Goal: Task Accomplishment & Management: Use online tool/utility

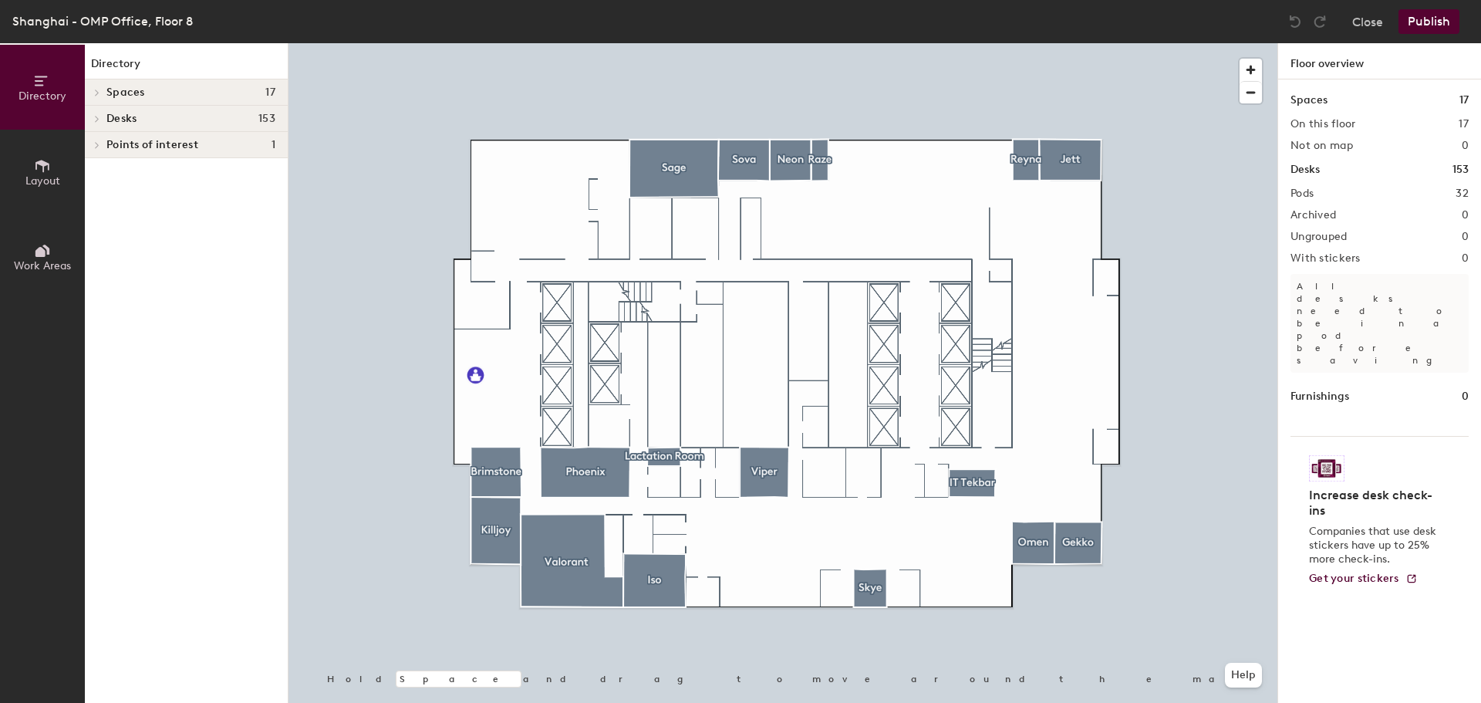
click at [47, 180] on span "Layout" at bounding box center [42, 180] width 35 height 13
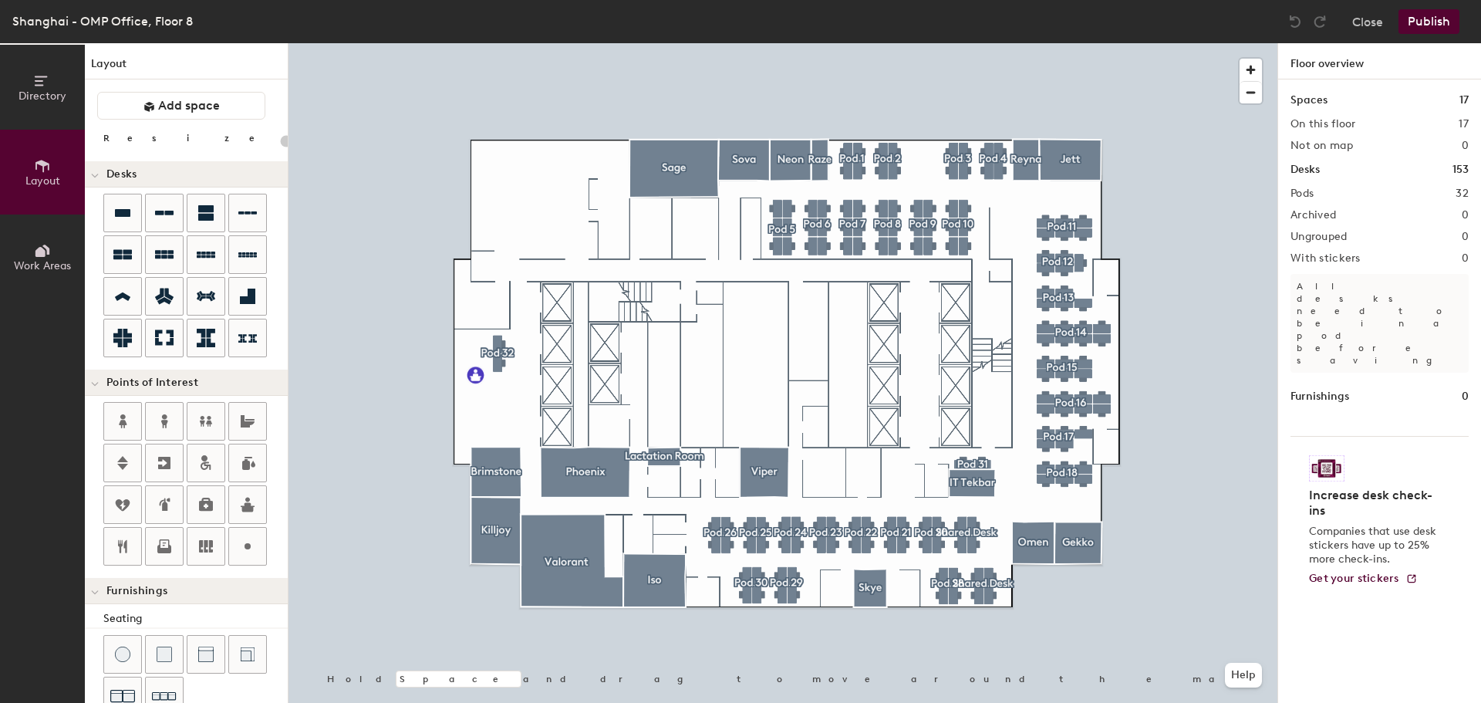
click at [44, 264] on span "Work Areas" at bounding box center [42, 265] width 57 height 13
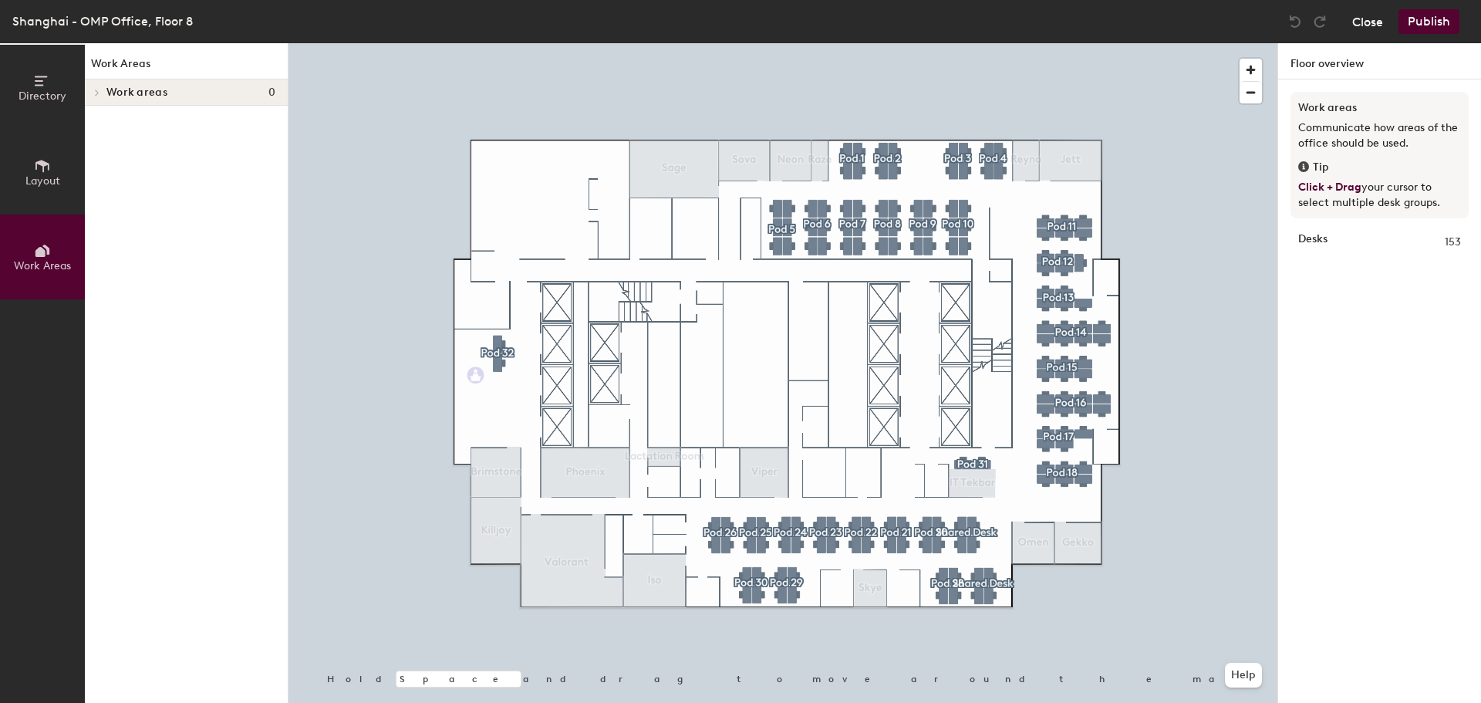
click at [1377, 20] on button "Close" at bounding box center [1367, 21] width 31 height 25
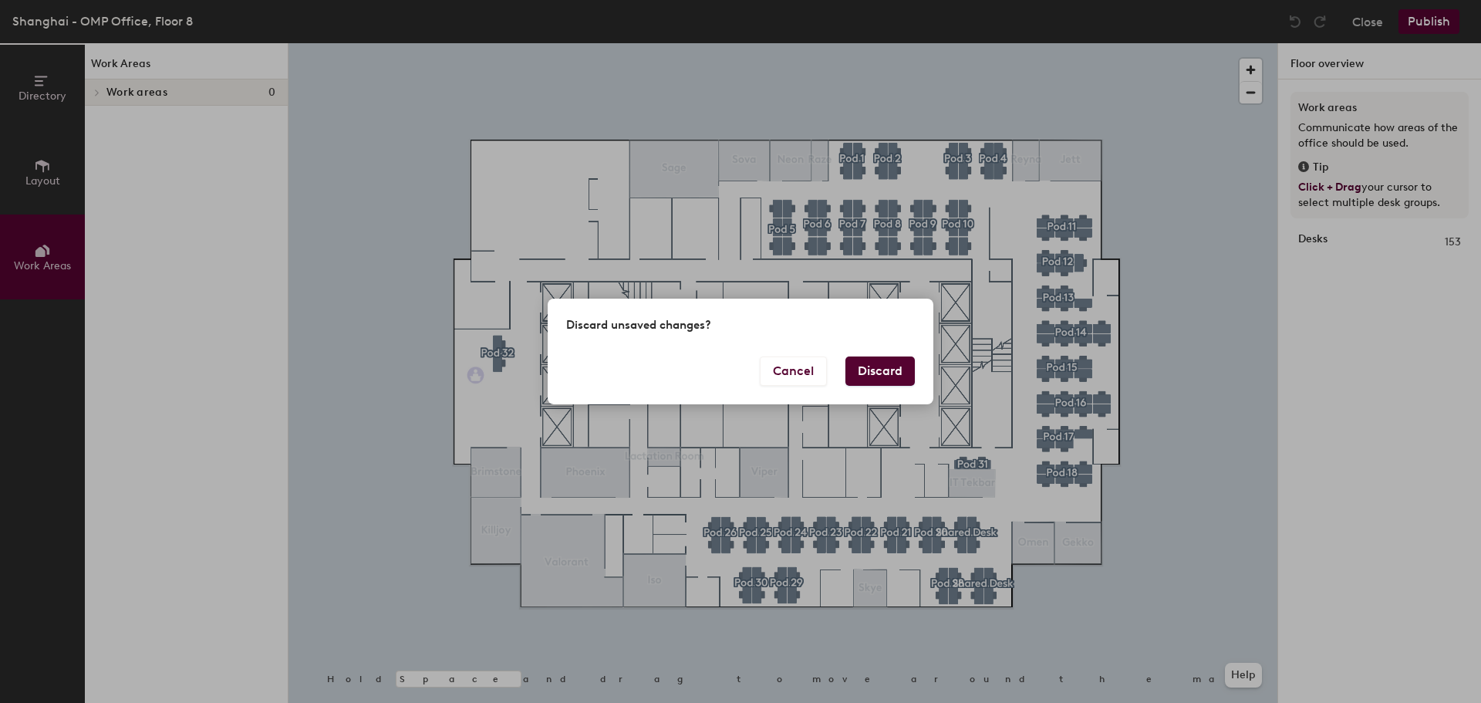
click at [894, 366] on button "Discard" at bounding box center [879, 370] width 69 height 29
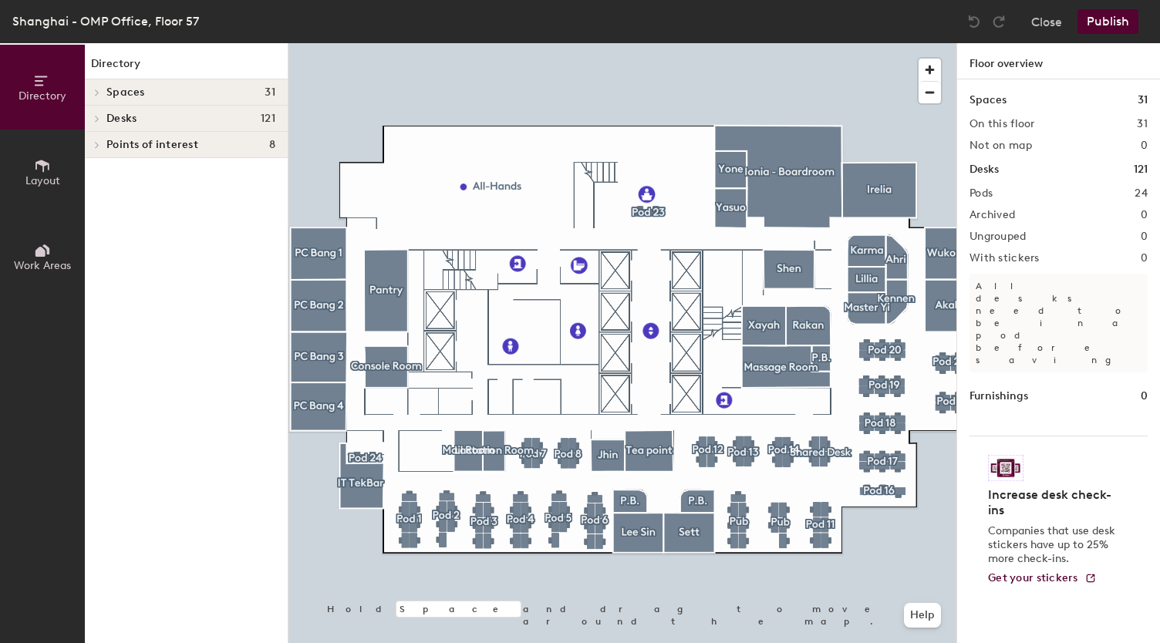
click at [38, 251] on icon at bounding box center [40, 252] width 10 height 10
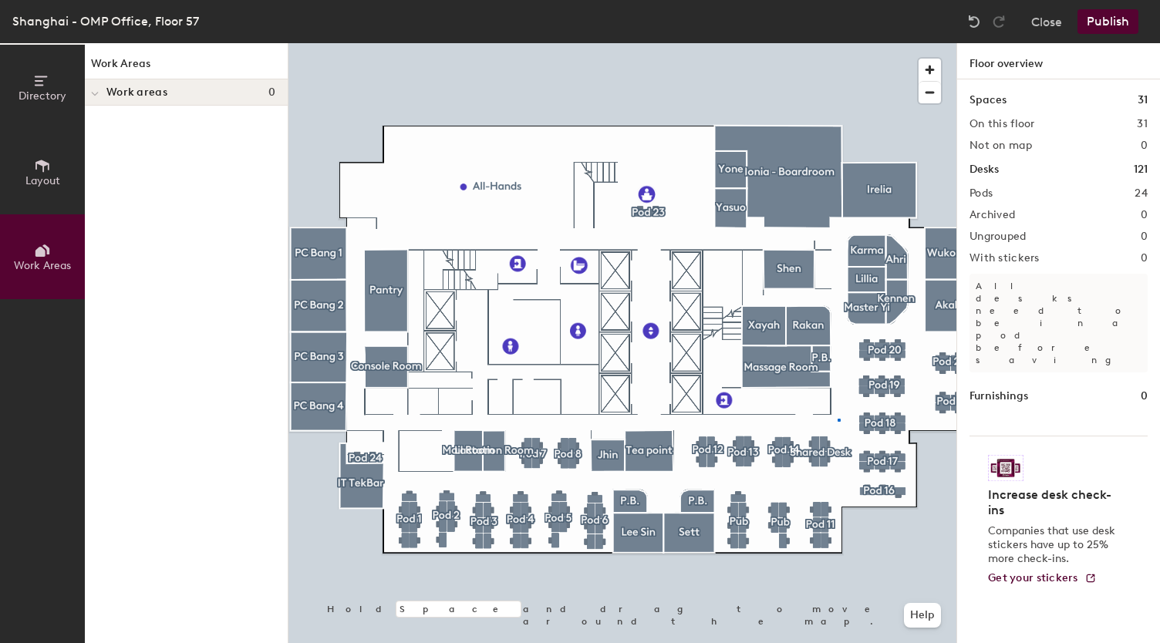
click at [838, 43] on div at bounding box center [622, 43] width 668 height 0
click at [929, 95] on span "button" at bounding box center [930, 93] width 22 height 22
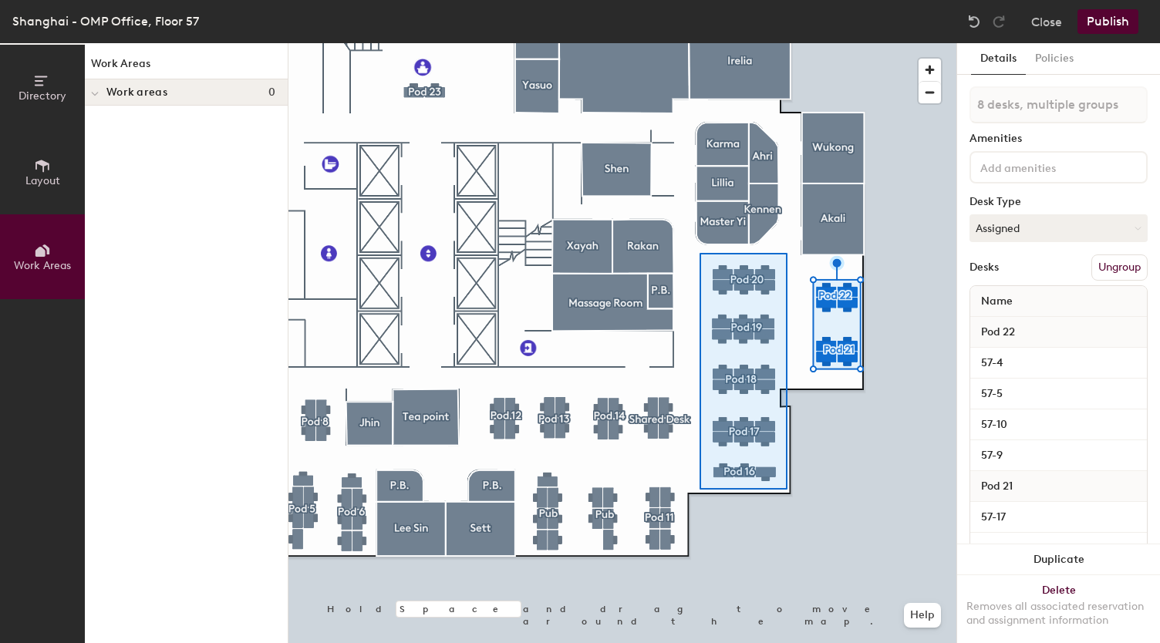
type input "27 desks, multiple groups"
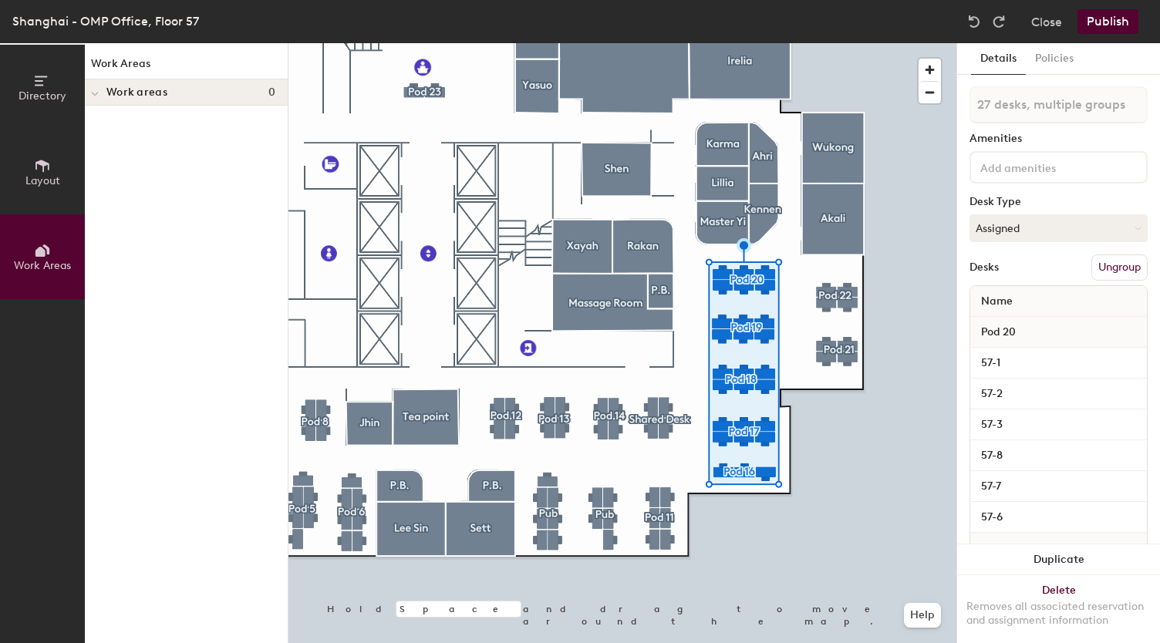
type input "8 desks, multiple groups"
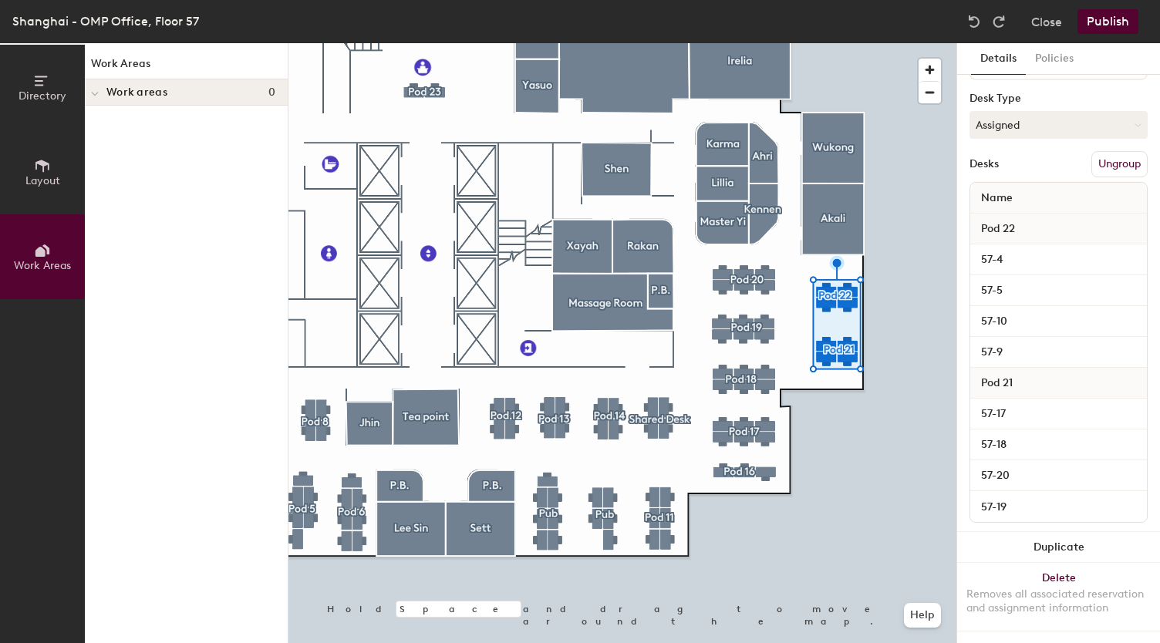
scroll to position [116, 0]
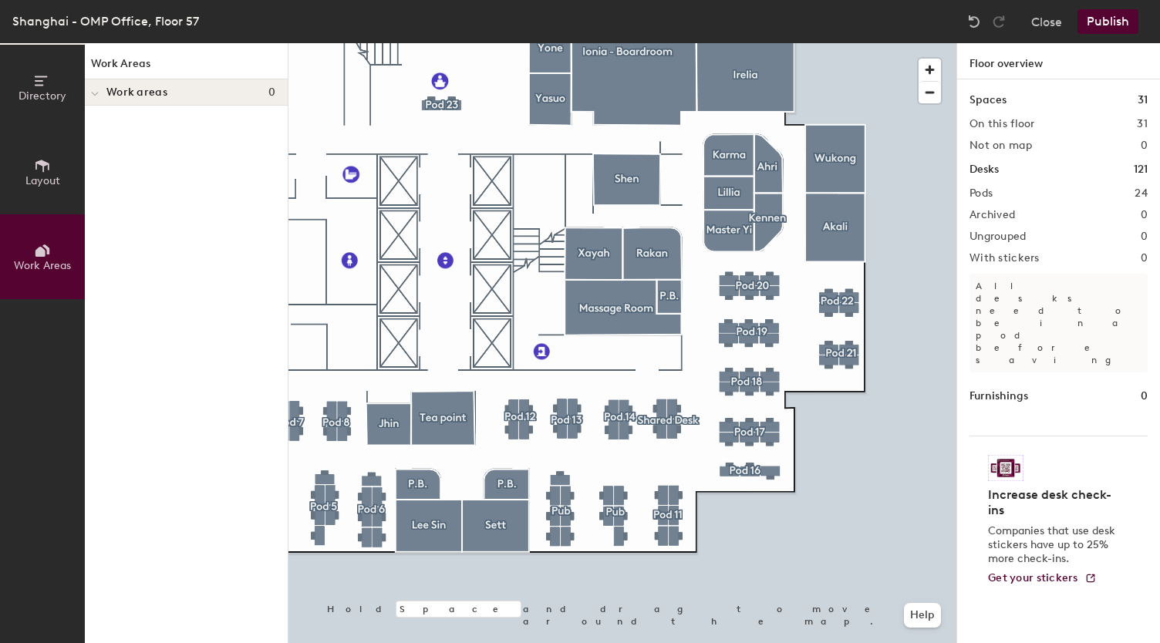
click at [43, 251] on icon at bounding box center [40, 252] width 10 height 10
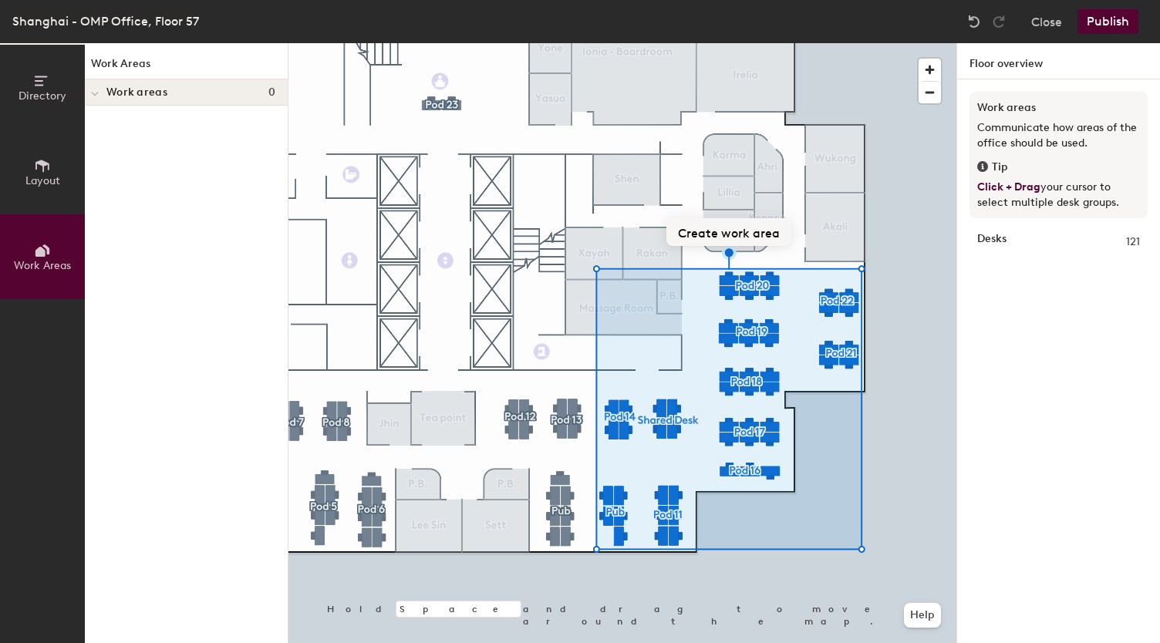
click at [745, 234] on button "Create work area" at bounding box center [728, 232] width 125 height 28
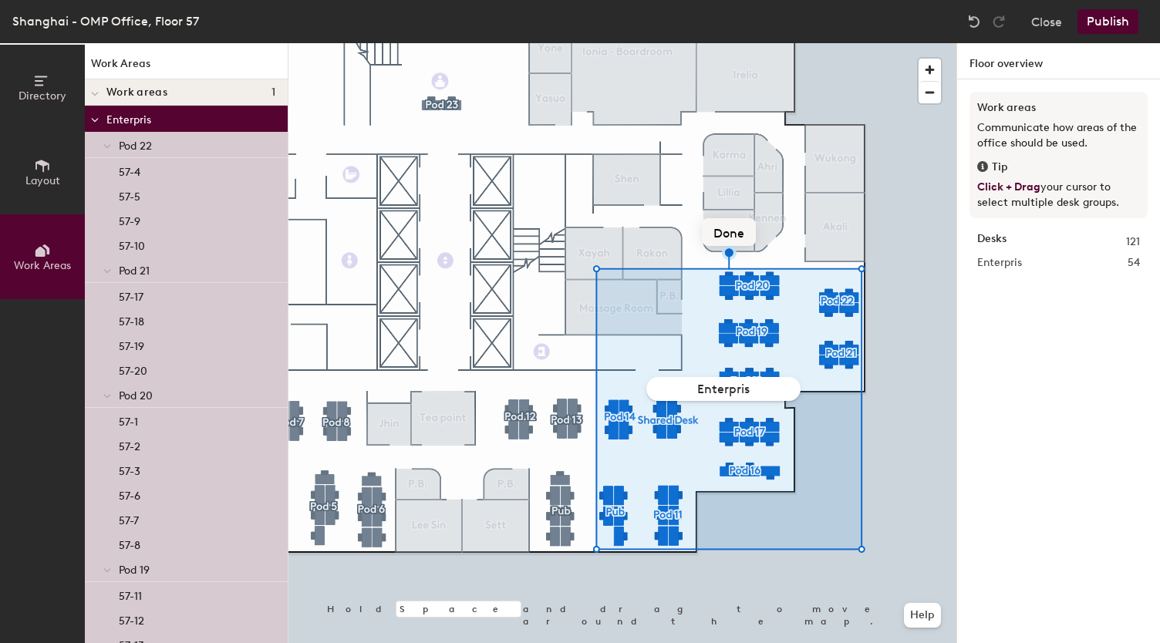
type input "Enterprise"
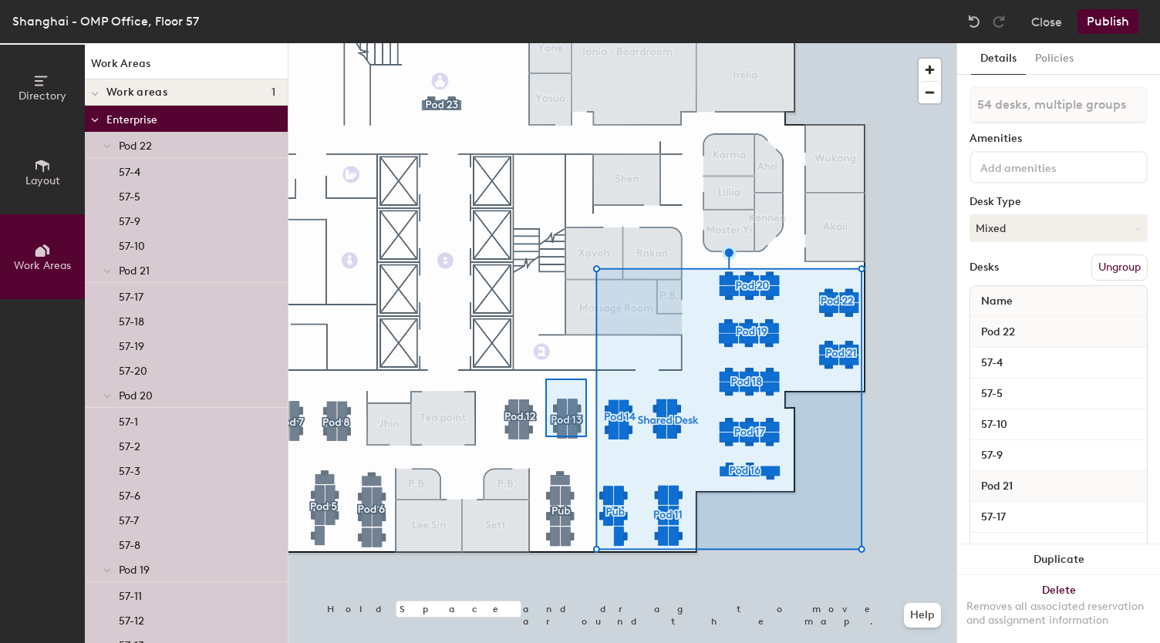
type input "19 desks, multiple groups"
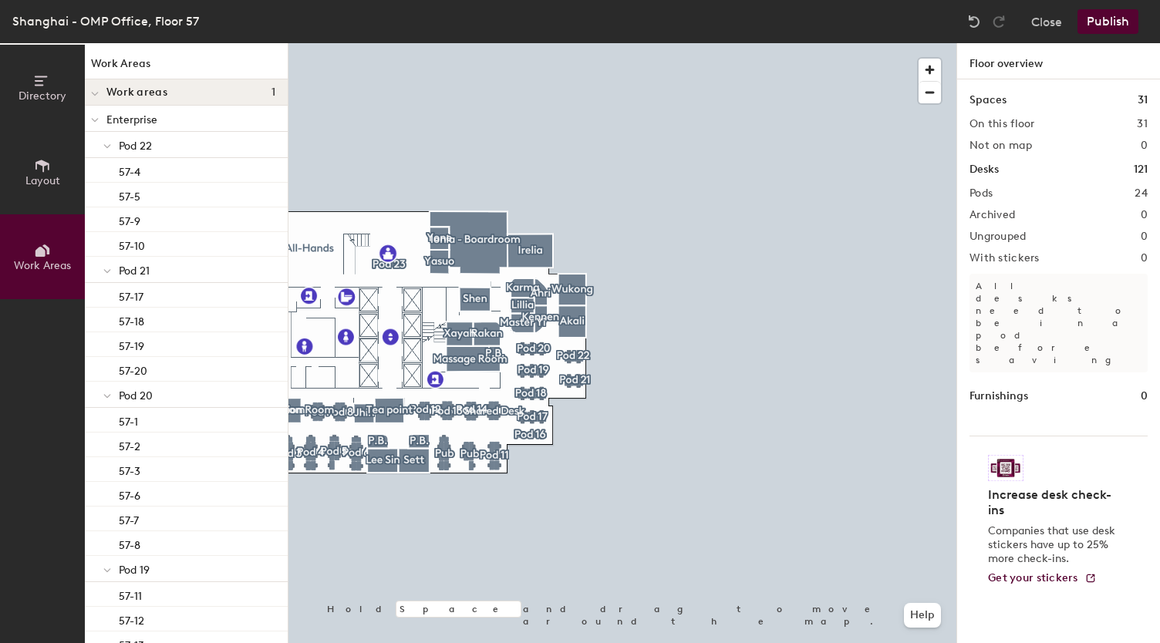
click at [97, 120] on icon at bounding box center [95, 120] width 6 height 3
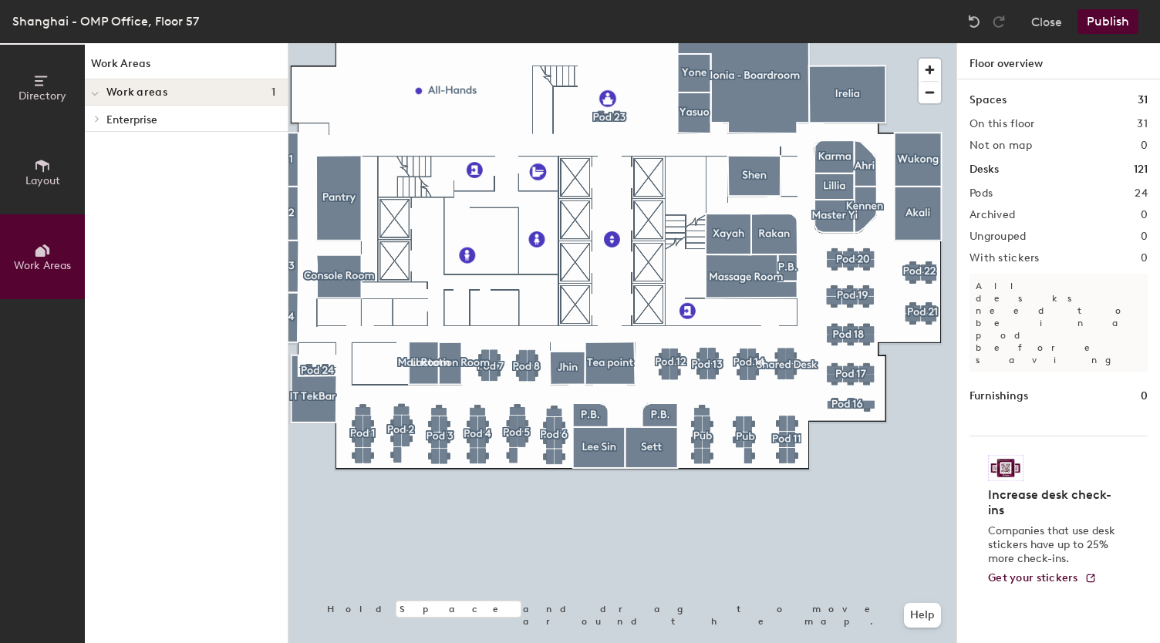
click at [151, 90] on span "Work areas" at bounding box center [136, 92] width 61 height 12
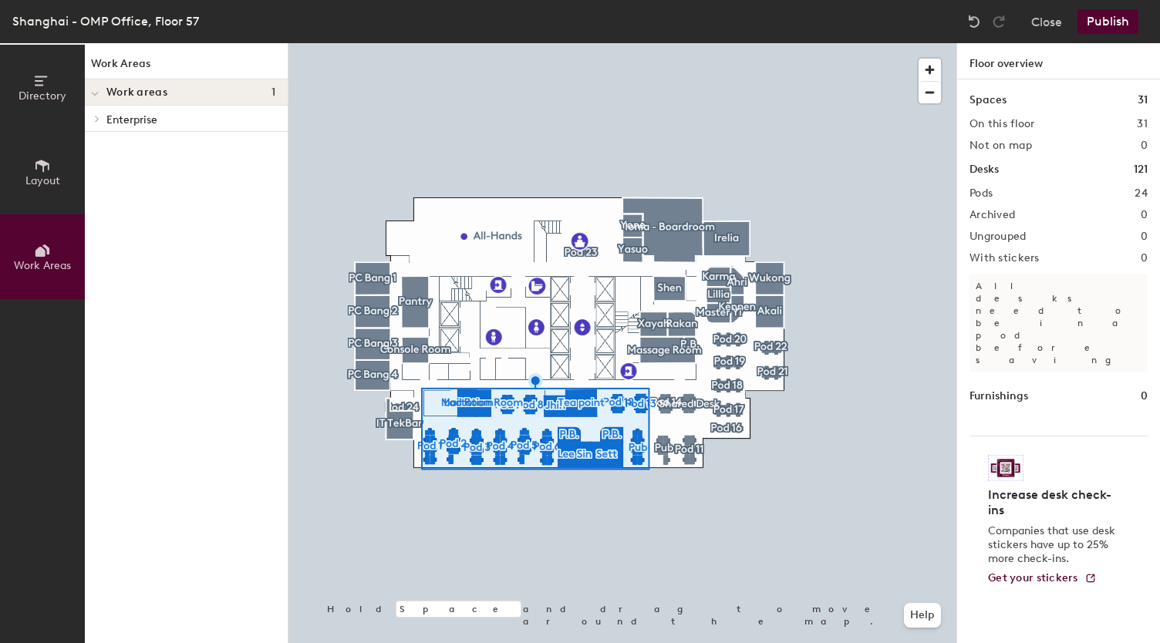
click at [560, 43] on div at bounding box center [622, 43] width 668 height 0
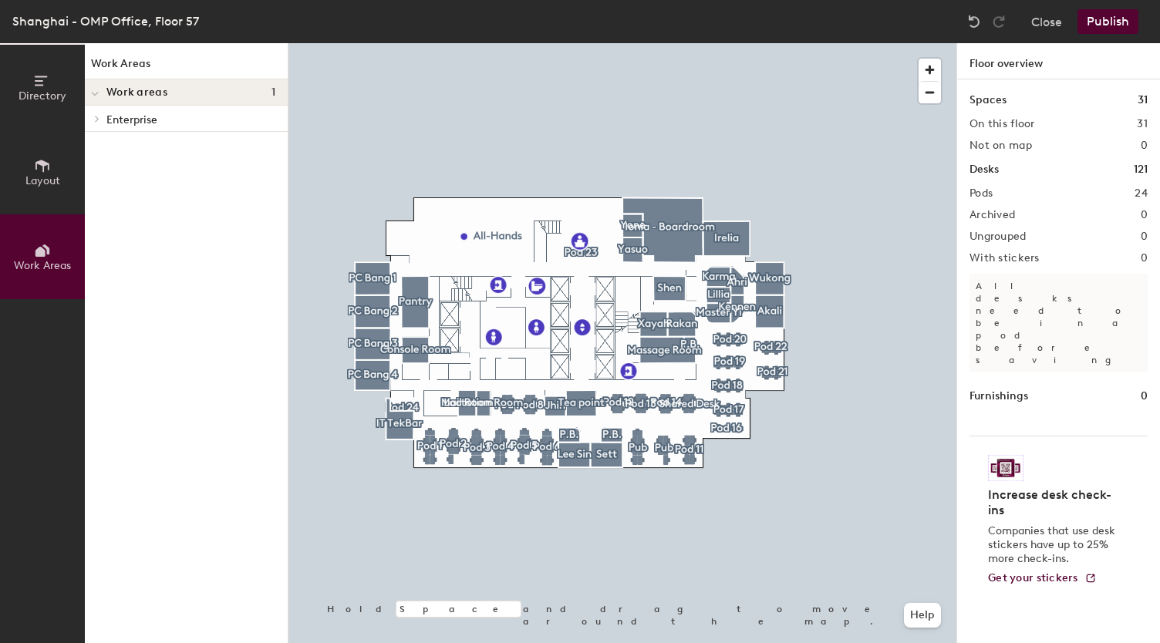
click at [51, 167] on button "Layout" at bounding box center [42, 172] width 85 height 85
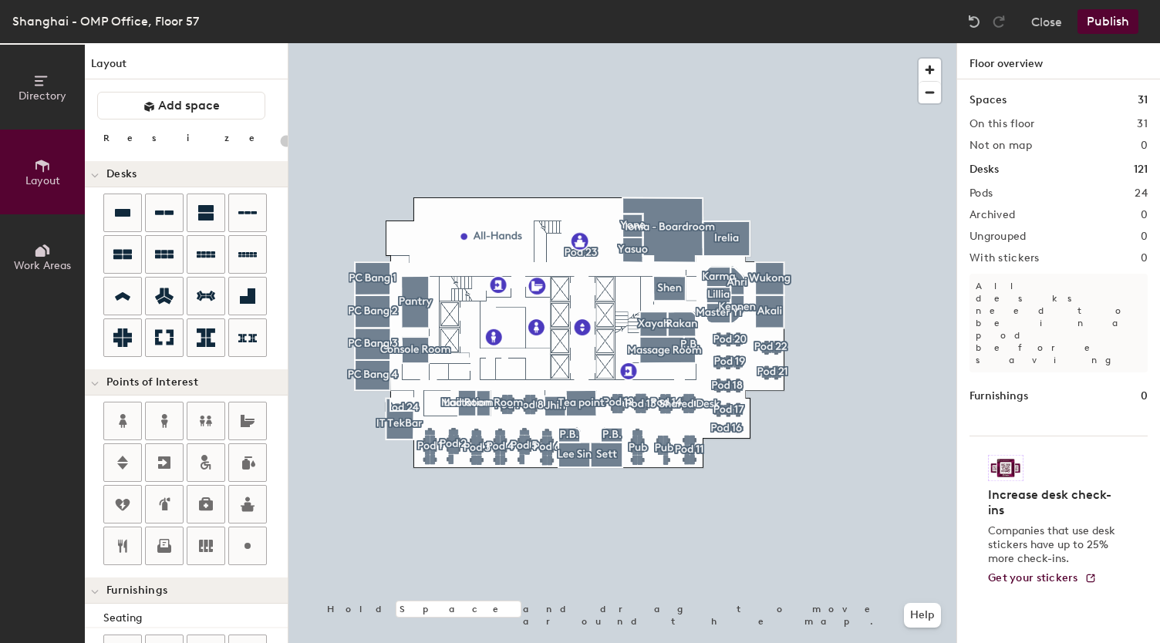
click at [50, 228] on button "Work Areas" at bounding box center [42, 256] width 85 height 85
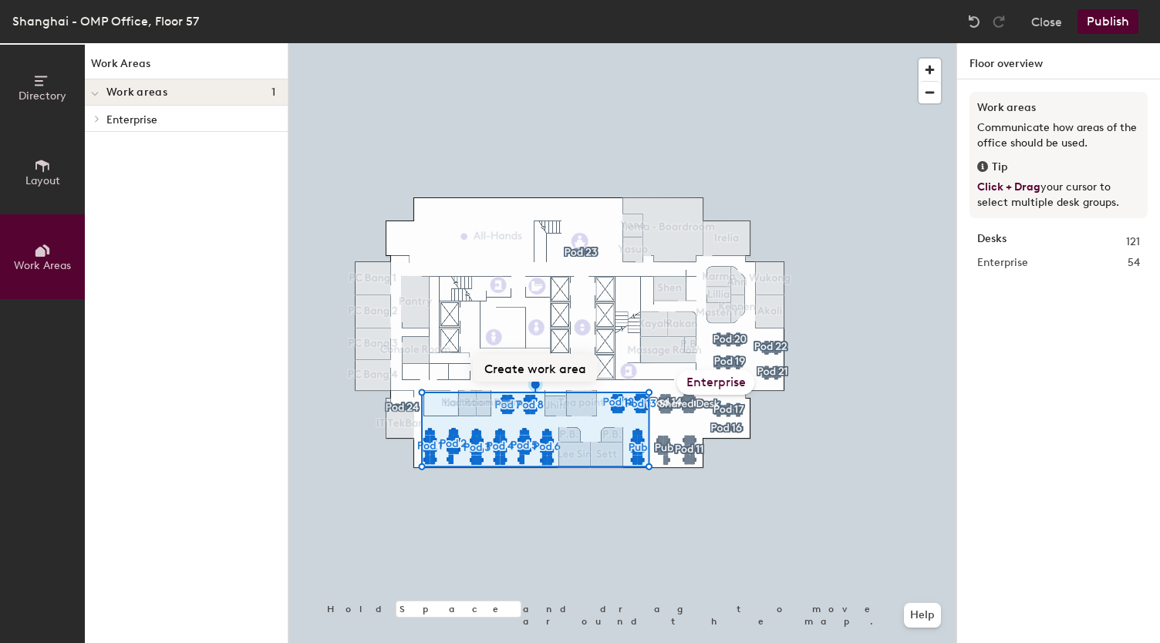
click at [528, 371] on button "Create work area" at bounding box center [535, 368] width 125 height 28
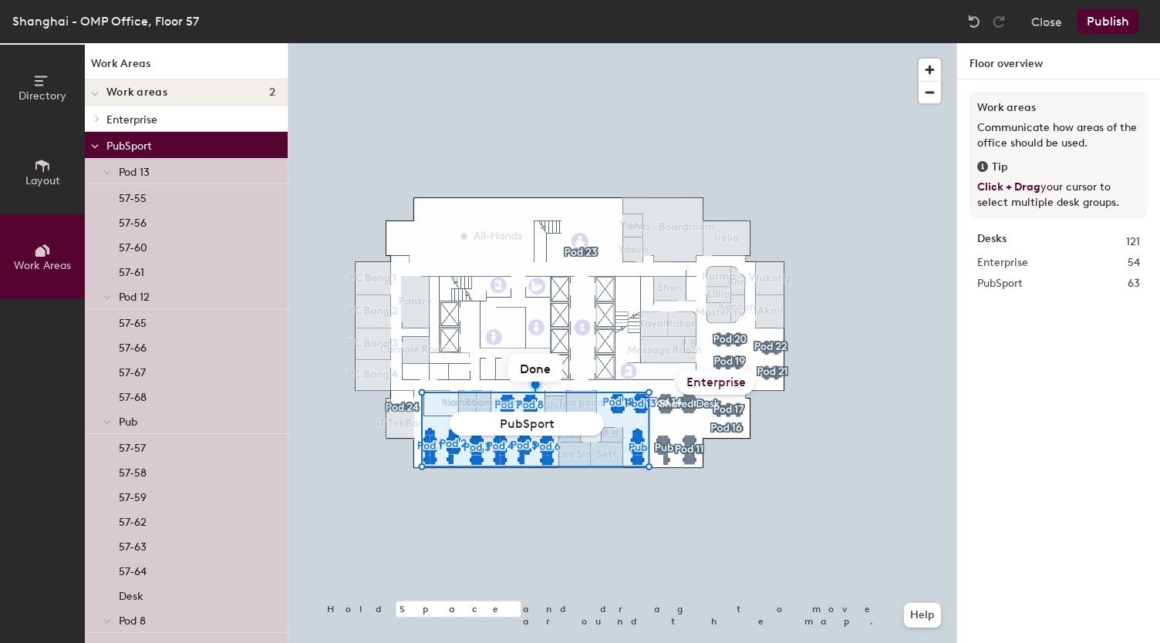
type input "PubSports"
click at [1123, 26] on button "Publish" at bounding box center [1107, 21] width 61 height 25
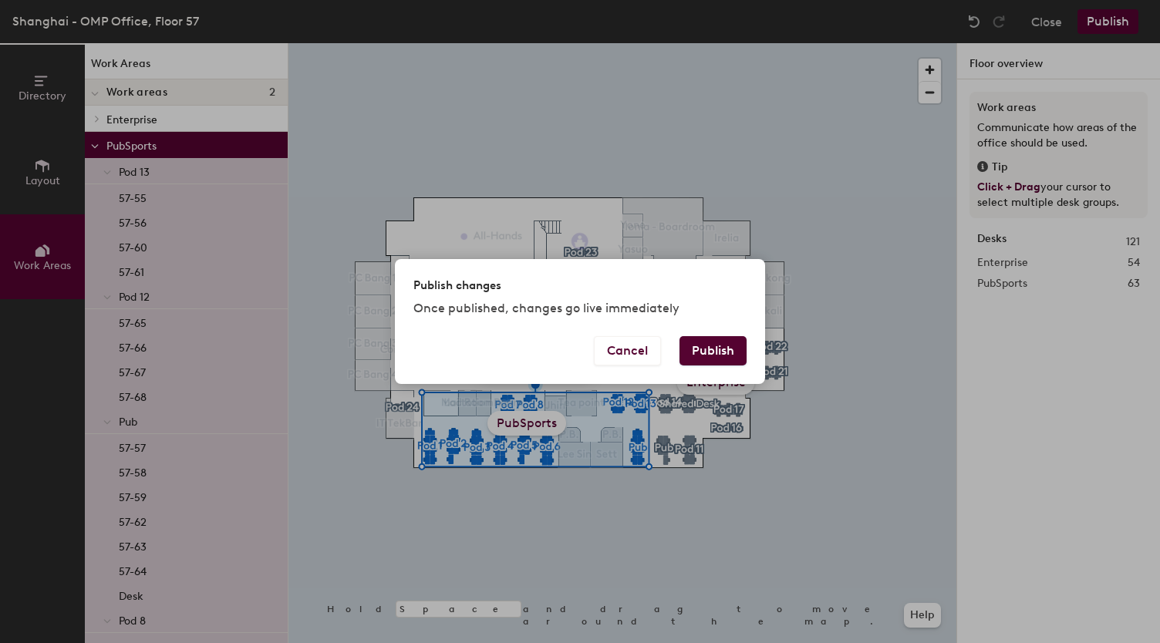
click at [726, 349] on button "Publish" at bounding box center [712, 350] width 67 height 29
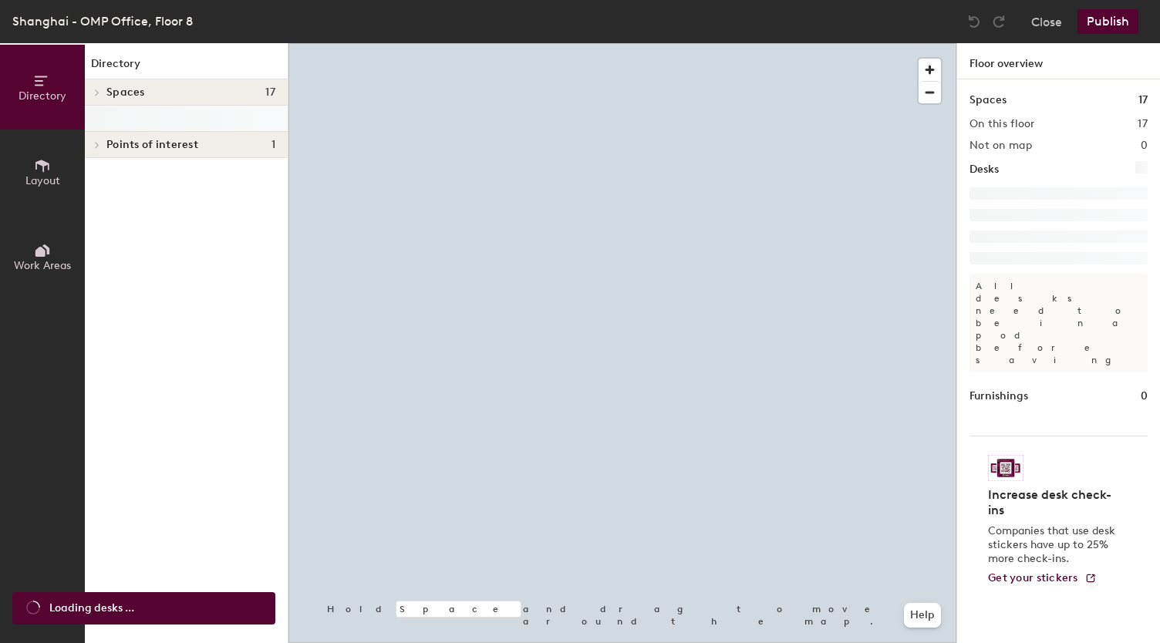
click at [47, 263] on span "Work Areas" at bounding box center [42, 265] width 57 height 13
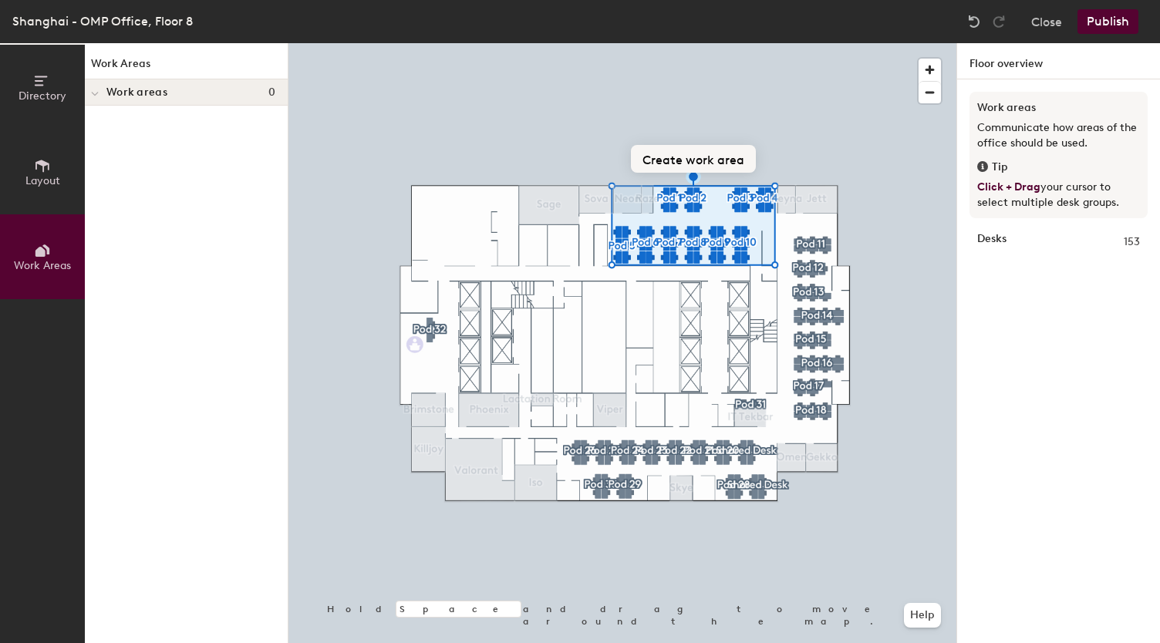
click at [684, 157] on button "Create work area" at bounding box center [693, 159] width 125 height 28
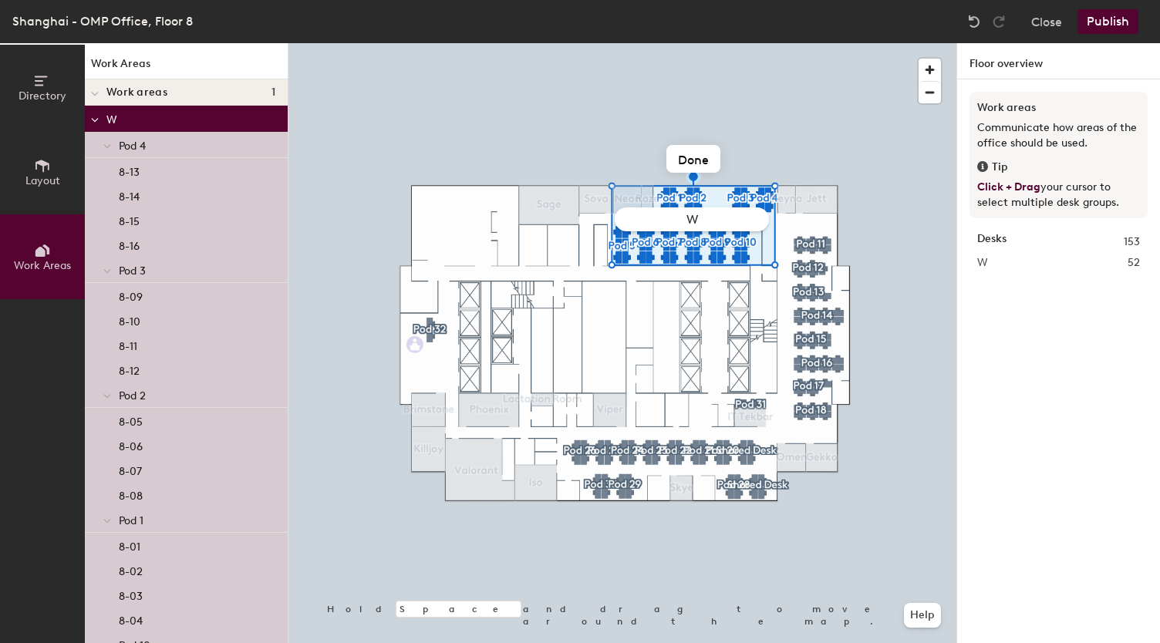
type input "WR"
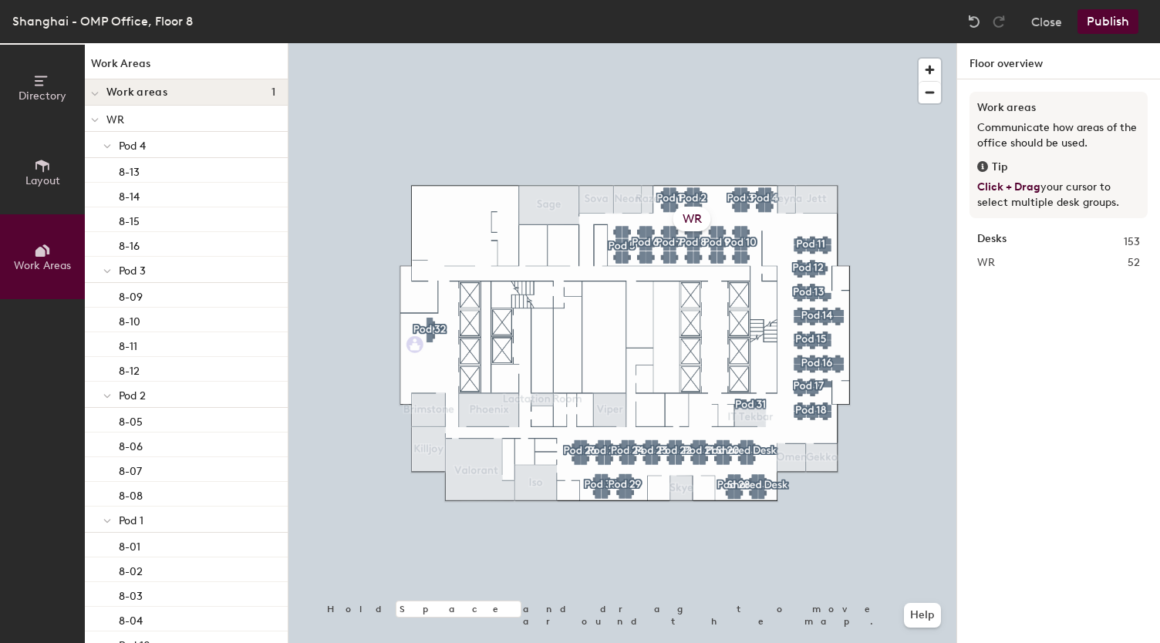
click at [114, 92] on span "Work areas" at bounding box center [136, 92] width 61 height 12
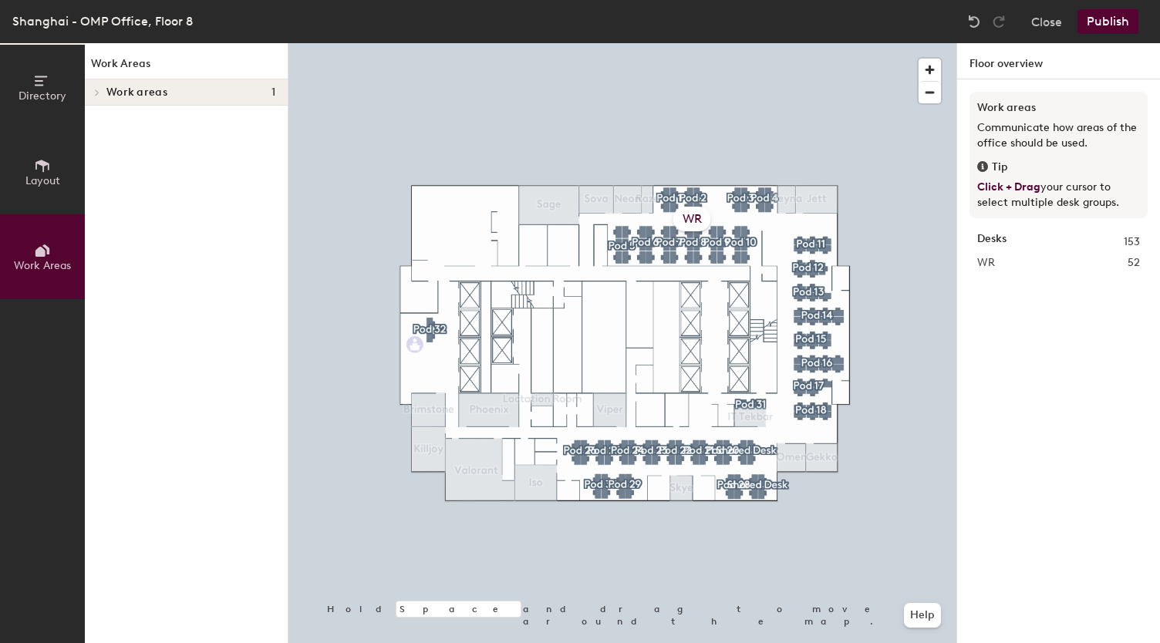
click at [37, 240] on button "Work Areas" at bounding box center [42, 256] width 85 height 85
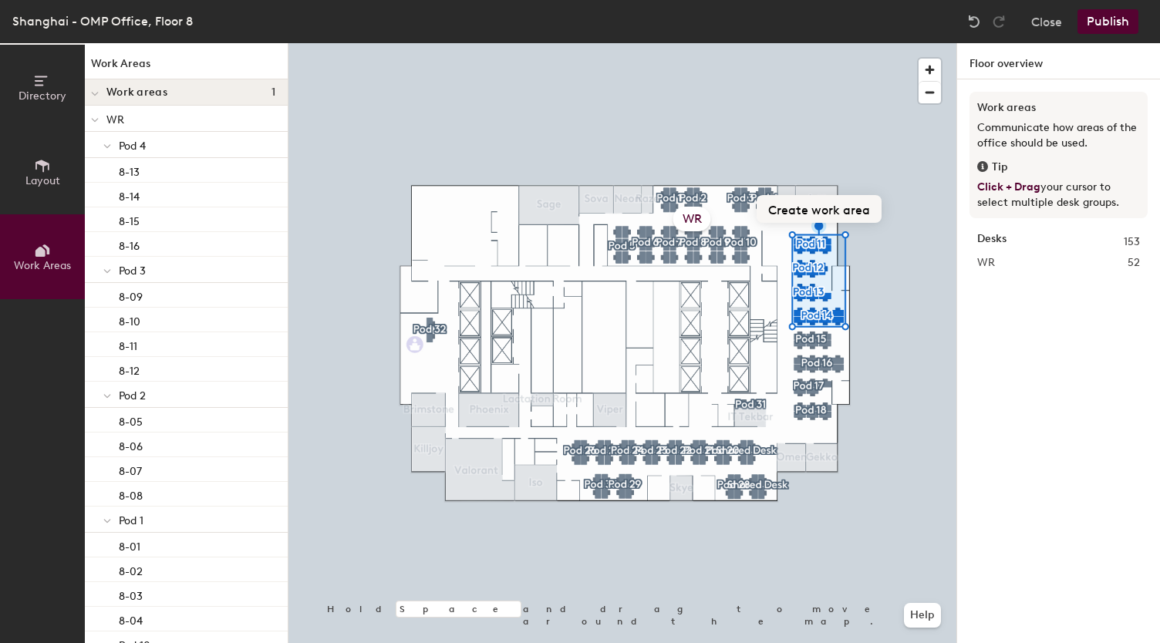
click at [836, 204] on button "Create work area" at bounding box center [819, 209] width 125 height 28
type input "PUB (WR)"
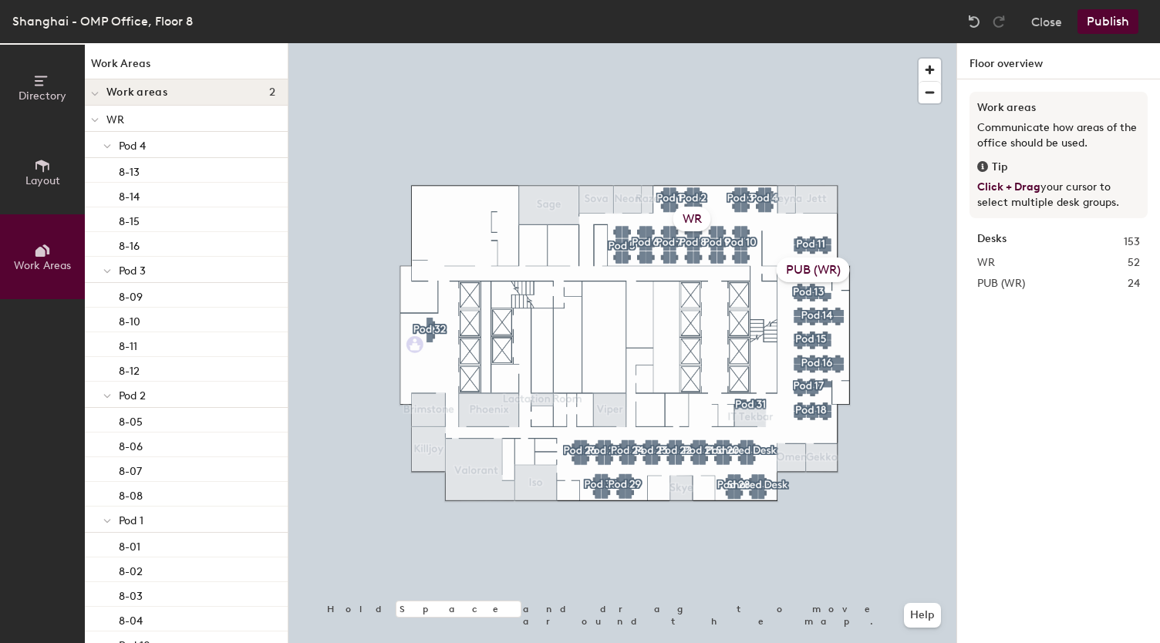
click at [194, 90] on h4 "Work areas 2" at bounding box center [190, 92] width 169 height 12
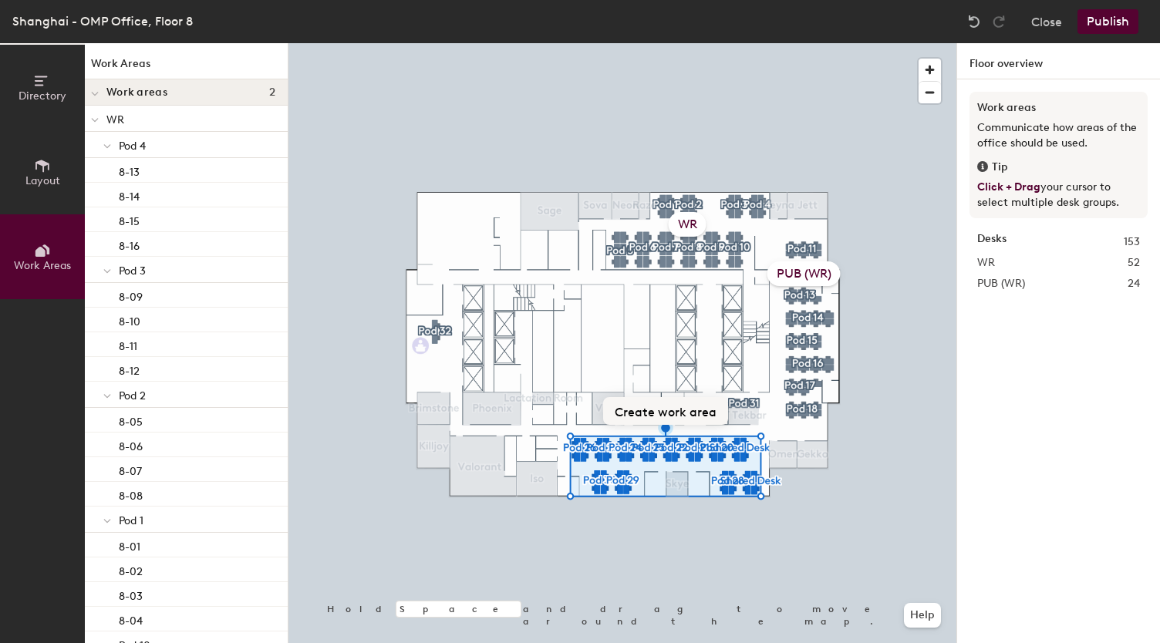
click at [696, 413] on button "Create work area" at bounding box center [665, 411] width 125 height 28
type input "League PC"
click at [802, 274] on div "PUB (WR)" at bounding box center [803, 273] width 73 height 25
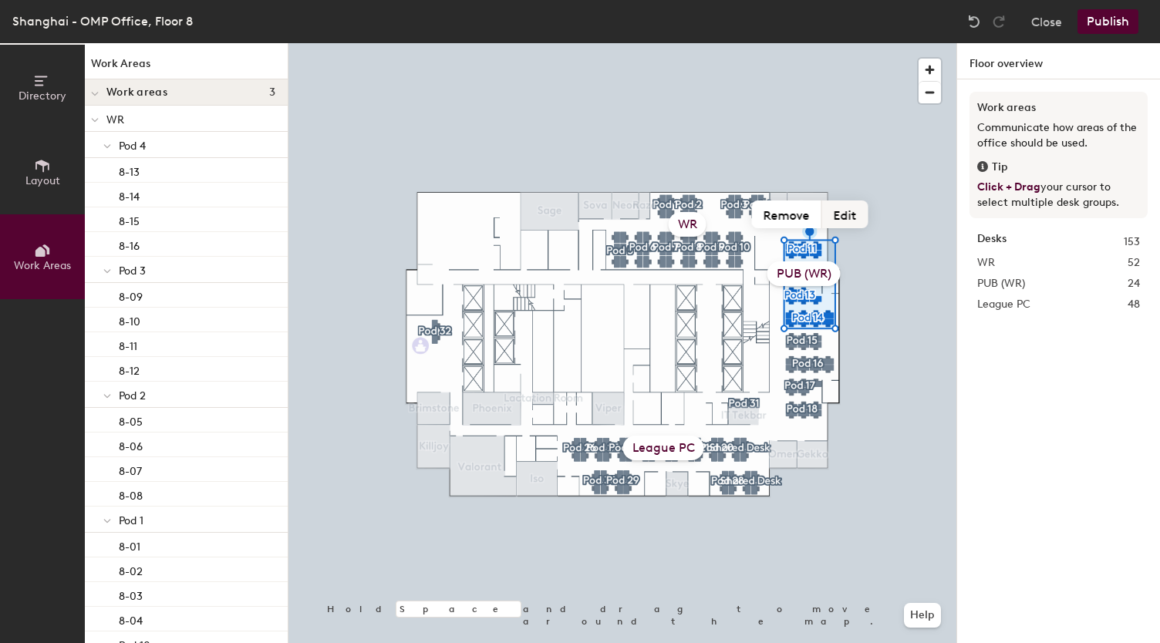
click at [838, 217] on button "Edit" at bounding box center [845, 215] width 46 height 28
click at [791, 271] on input "PUB (WR)" at bounding box center [804, 274] width 154 height 24
drag, startPoint x: 800, startPoint y: 271, endPoint x: 784, endPoint y: 272, distance: 15.4
click at [784, 272] on input "PUB (WR)" at bounding box center [804, 274] width 154 height 24
type input "Pub (WR)"
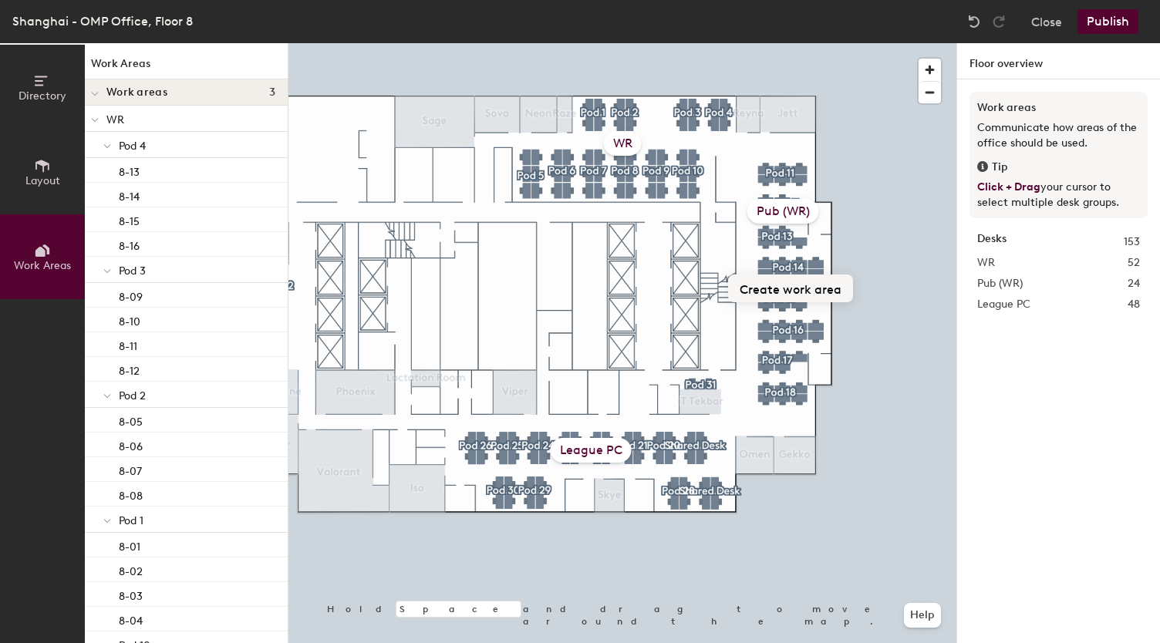
click at [808, 292] on button "Create work area" at bounding box center [790, 289] width 125 height 28
type input "GameOps (WR)"
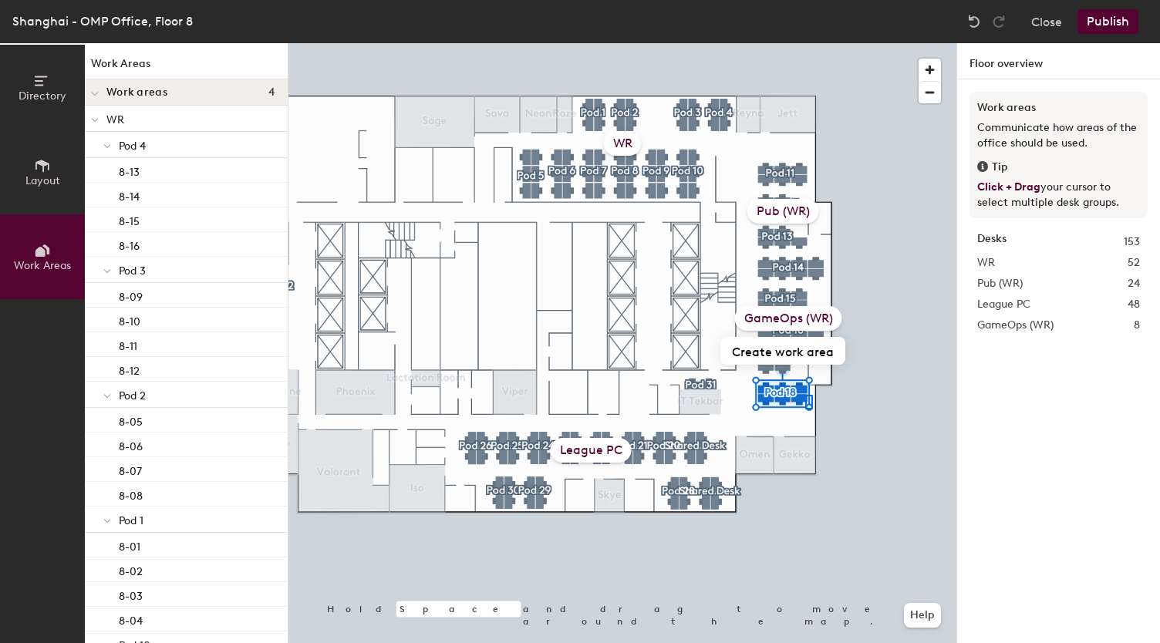
drag, startPoint x: 804, startPoint y: 289, endPoint x: 805, endPoint y: 394, distance: 104.9
click at [805, 43] on div at bounding box center [622, 43] width 668 height 0
click at [887, 43] on div at bounding box center [622, 43] width 668 height 0
click at [815, 309] on div "Hold Space and drag to move around the map. Help League PC WR Pub (WR) GameOps …" at bounding box center [622, 343] width 668 height 600
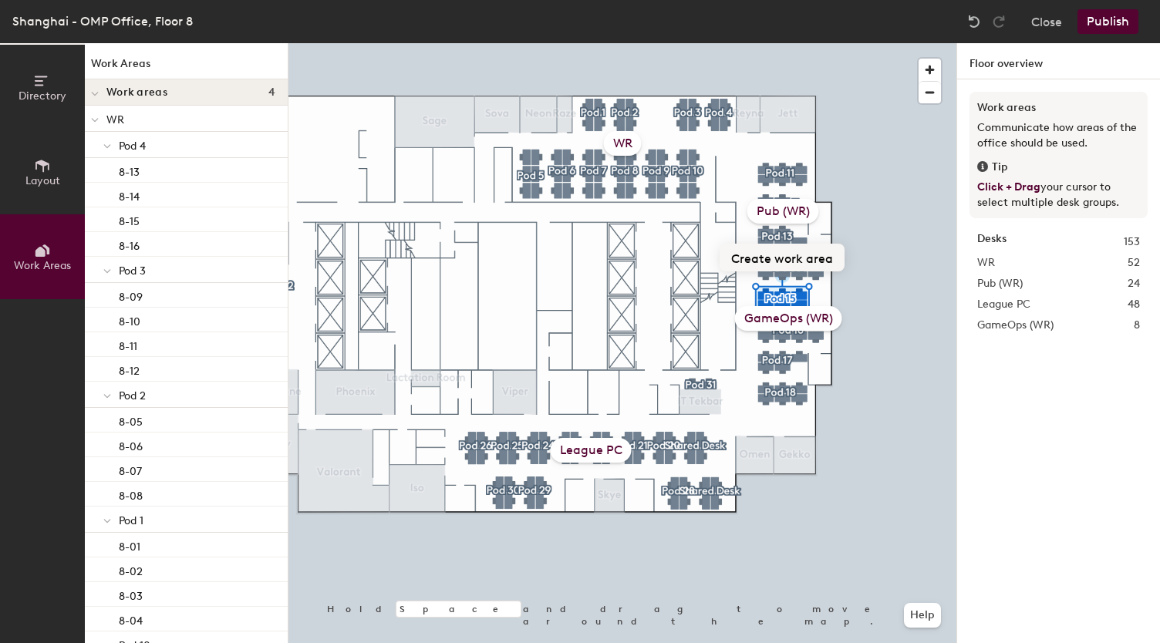
click at [815, 261] on button "Create work area" at bounding box center [782, 258] width 125 height 28
type input "Tech Governance"
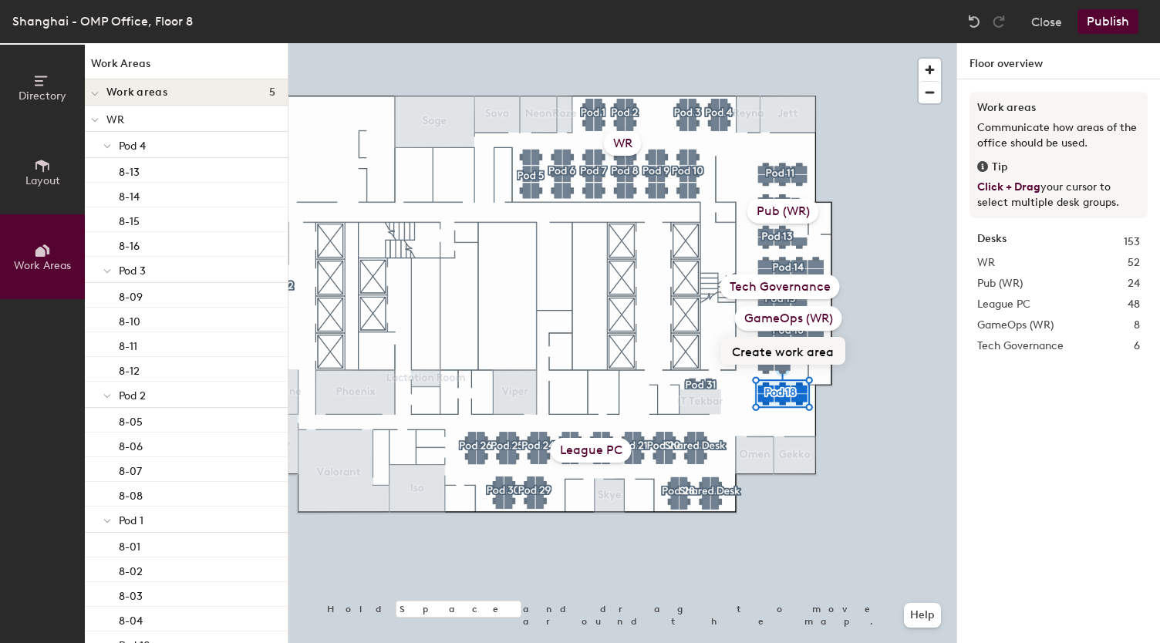
click at [810, 346] on button "Create work area" at bounding box center [782, 351] width 125 height 28
type input "CN Studio Tech"
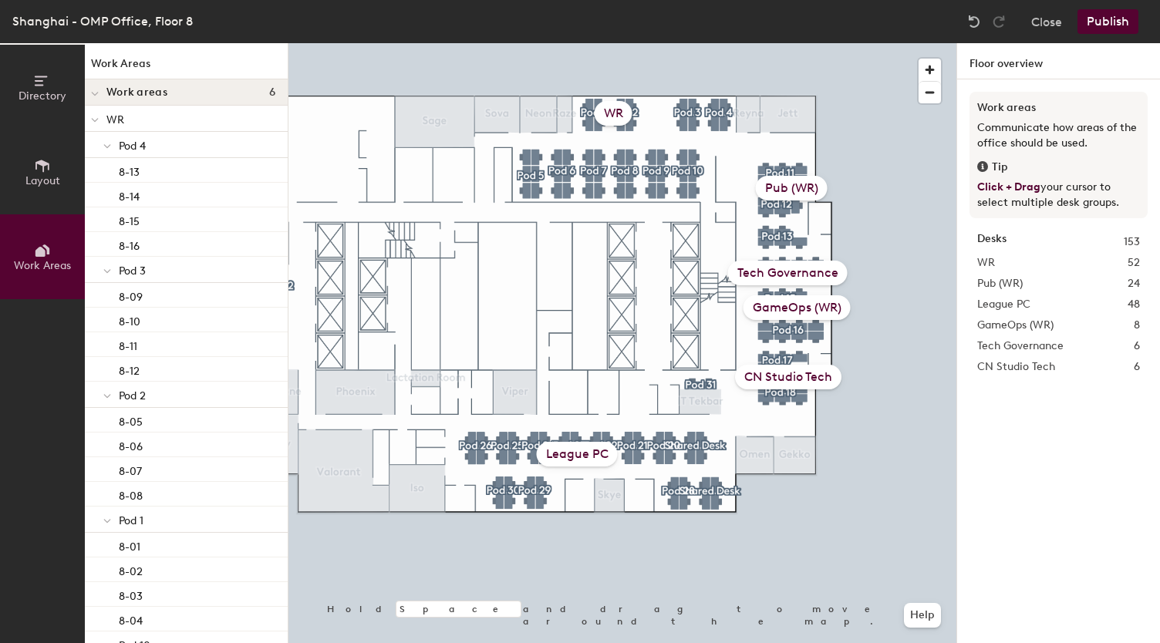
click at [1124, 31] on button "Publish" at bounding box center [1107, 21] width 61 height 25
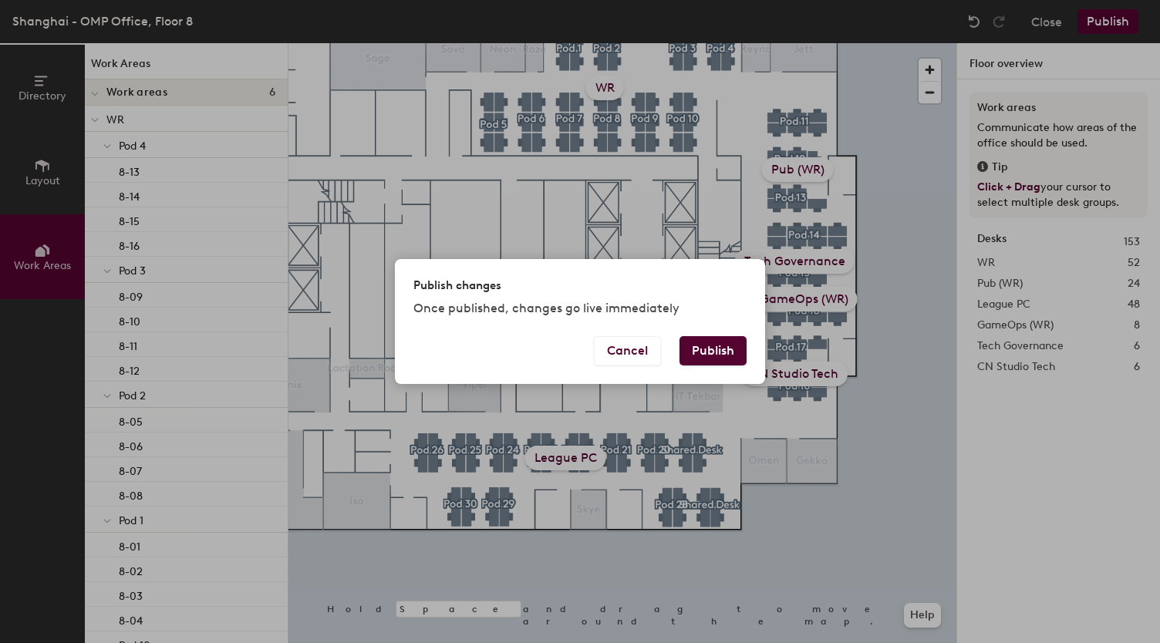
click at [711, 354] on button "Publish" at bounding box center [712, 350] width 67 height 29
